Goal: Task Accomplishment & Management: Use online tool/utility

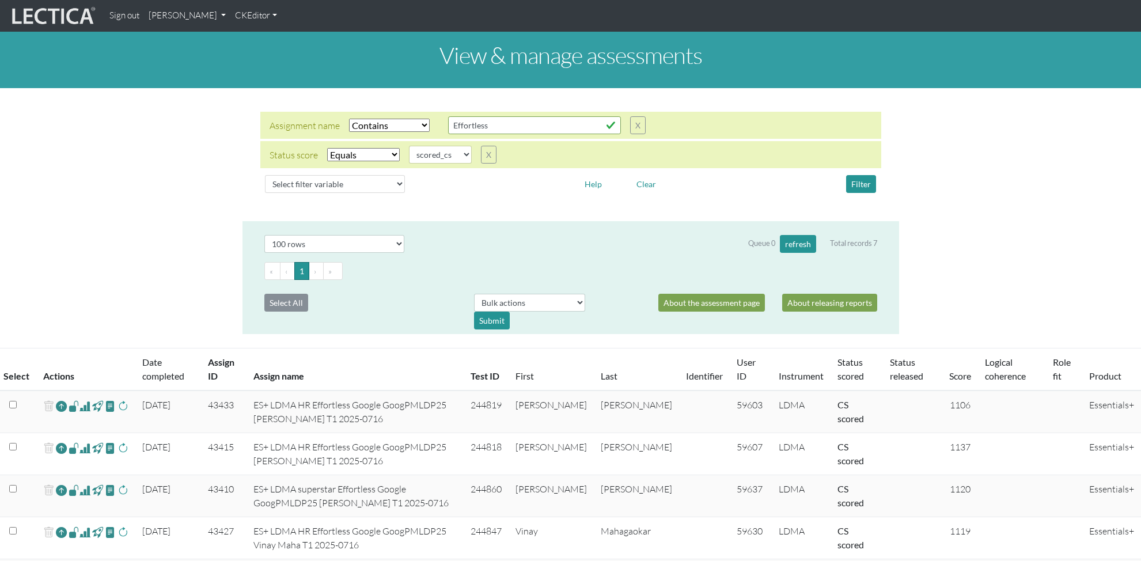
select select "icontains"
select select "scored_cs"
select select "100"
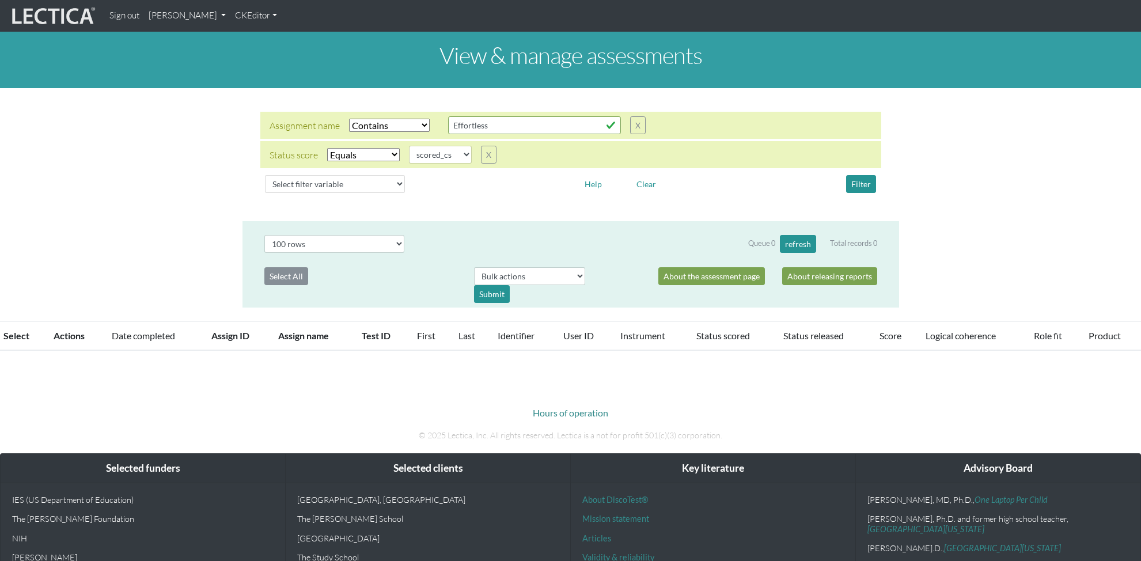
select select "icontains"
select select "scored_cs"
select select "100"
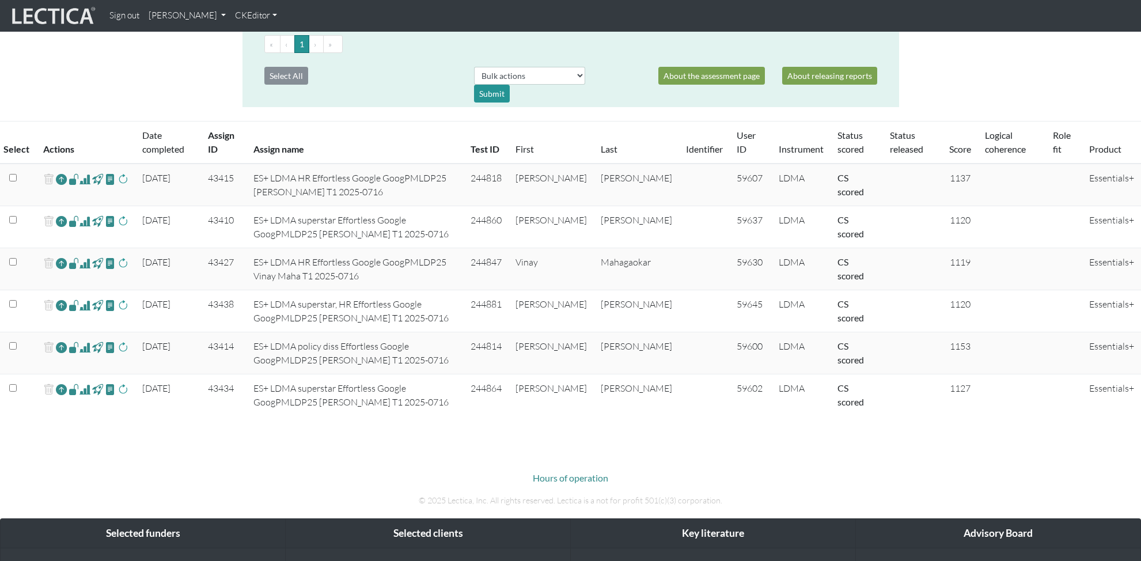
click at [85, 180] on span at bounding box center [84, 179] width 11 height 14
